Goal: Register for event/course

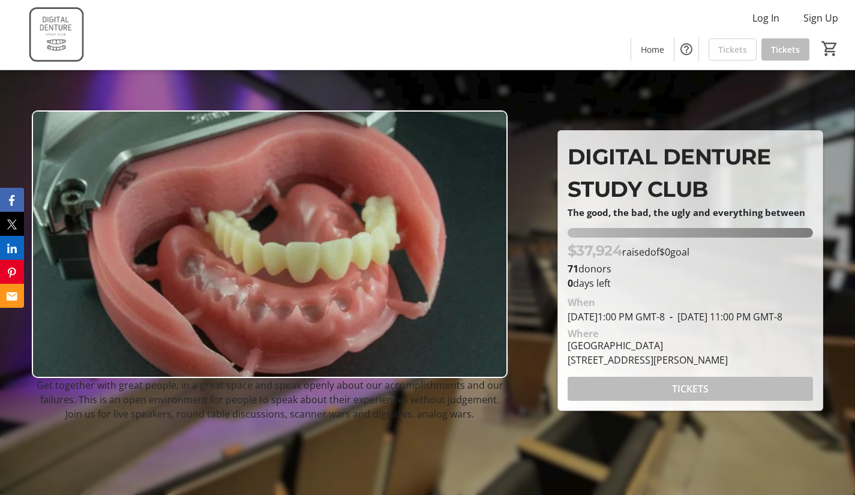
click at [614, 206] on span "The good, the bad, the ugly and everything between" at bounding box center [686, 212] width 238 height 12
click at [633, 206] on span "The good, the bad, the ugly and everything between" at bounding box center [686, 212] width 238 height 12
click at [51, 46] on img at bounding box center [60, 35] width 107 height 60
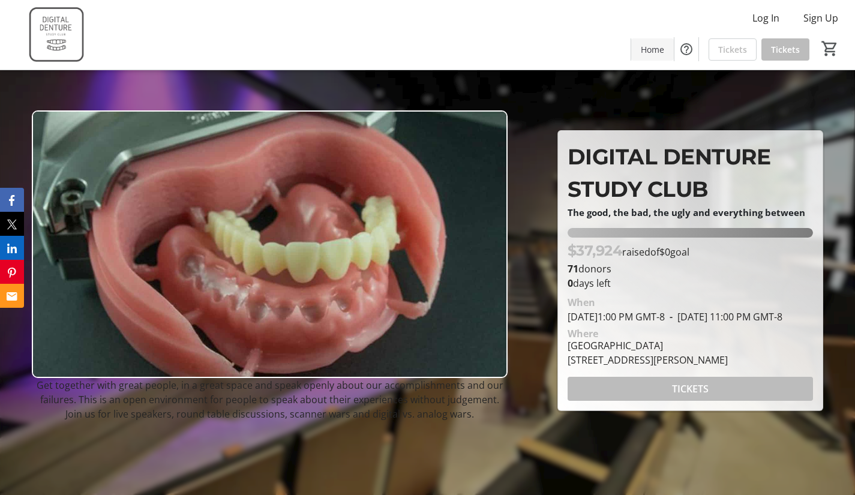
click at [666, 43] on span at bounding box center [652, 49] width 43 height 29
click at [668, 49] on span at bounding box center [652, 49] width 43 height 29
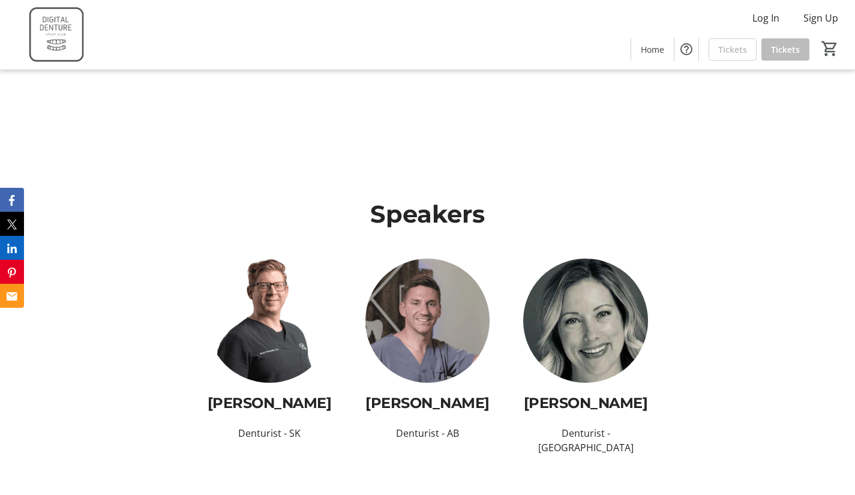
scroll to position [1440, 0]
